Goal: Task Accomplishment & Management: Manage account settings

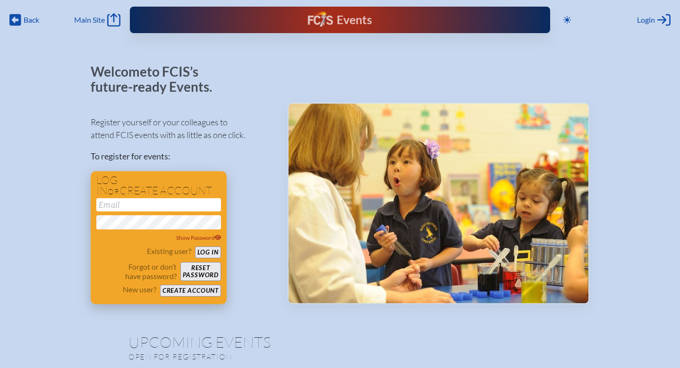
type input "dawn.burch@rfmunroe.org"
click at [209, 250] on button "Log in" at bounding box center [208, 252] width 26 height 12
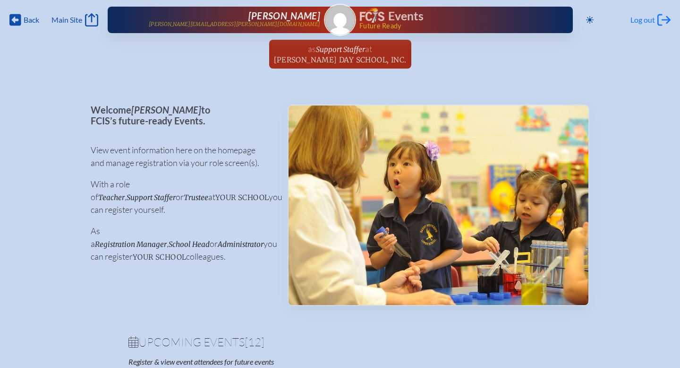
click at [639, 17] on span "Log out" at bounding box center [643, 19] width 25 height 9
